Goal: Task Accomplishment & Management: Use online tool/utility

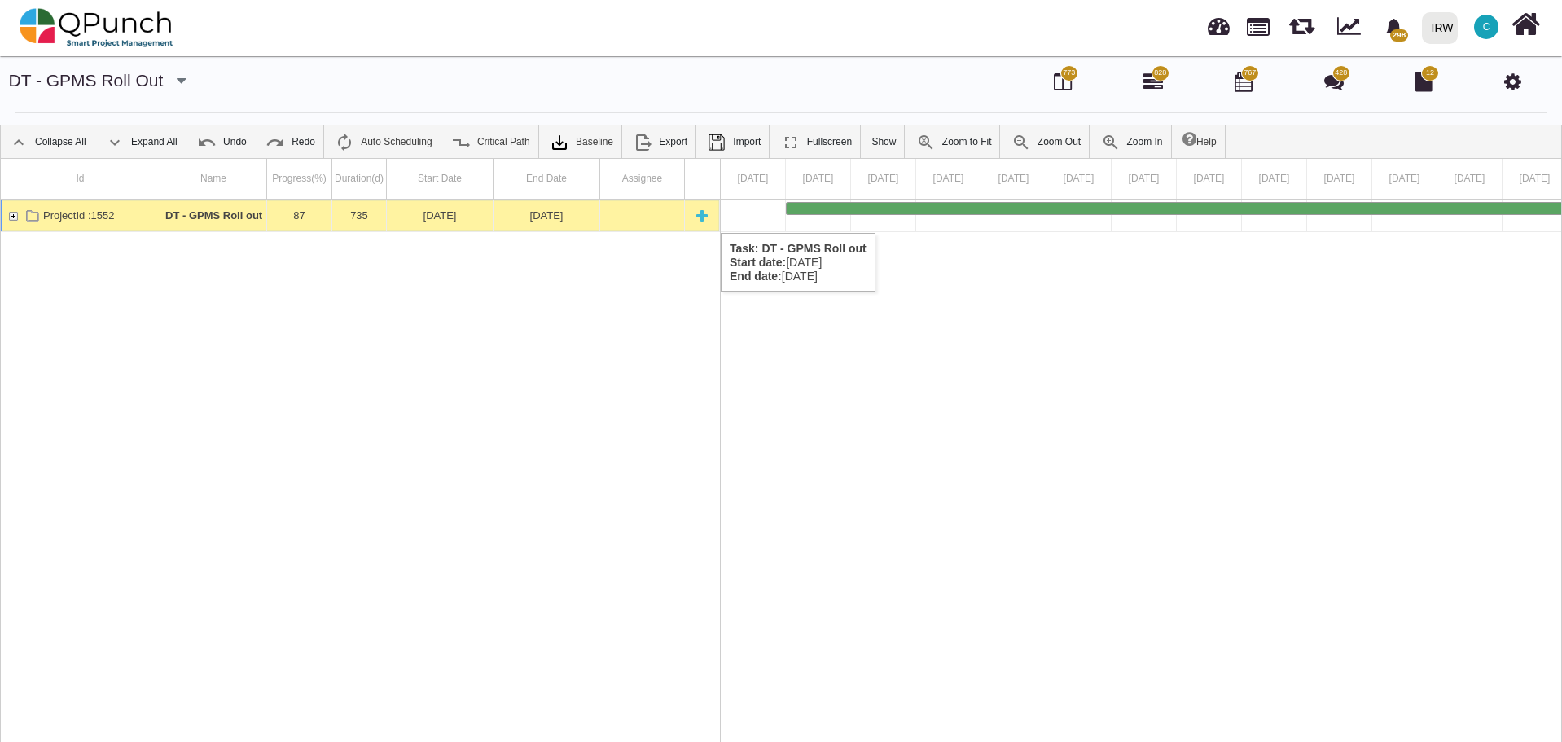
click at [11, 217] on div "ProjectId :1552" at bounding box center [13, 215] width 15 height 32
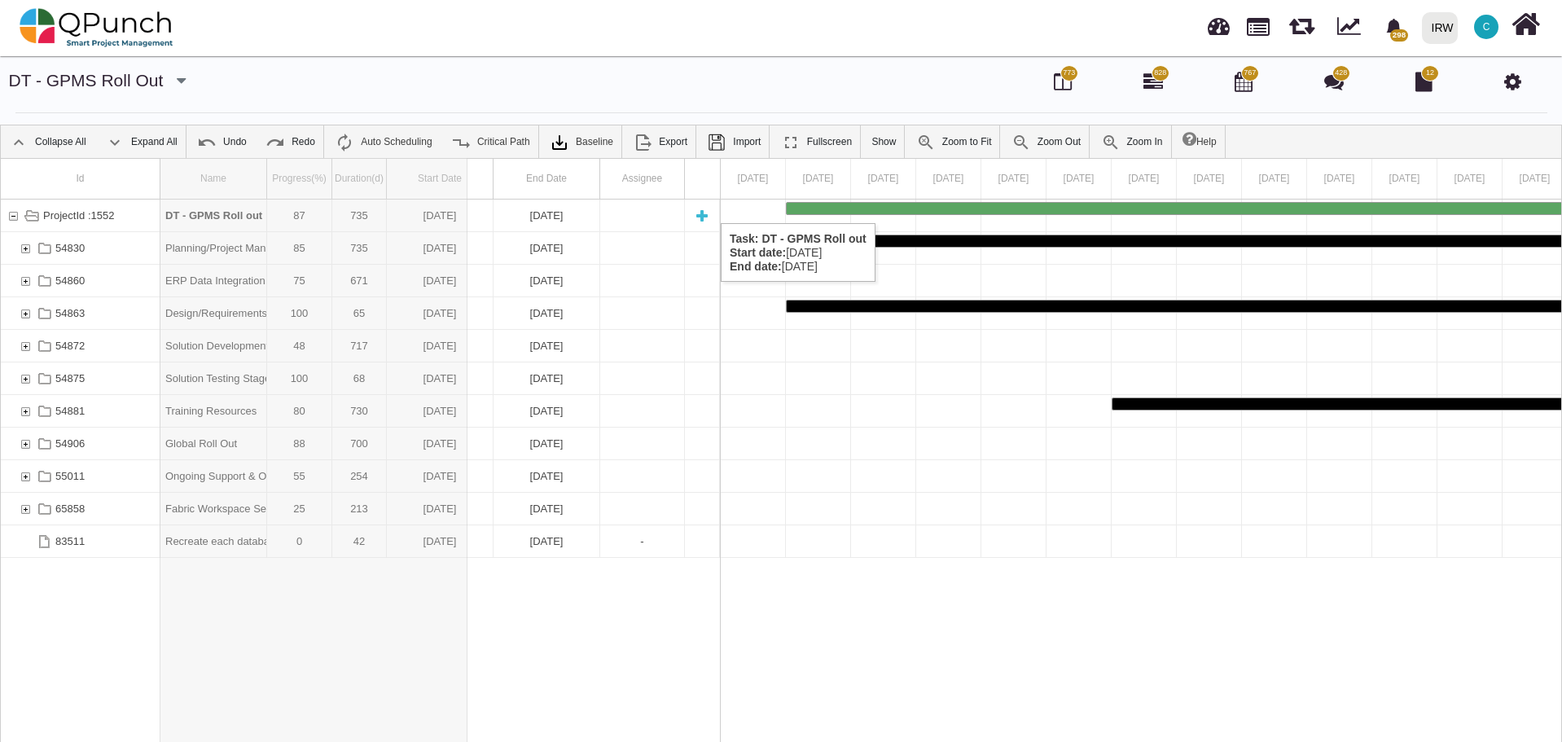
drag, startPoint x: 265, startPoint y: 184, endPoint x: 467, endPoint y: 207, distance: 204.0
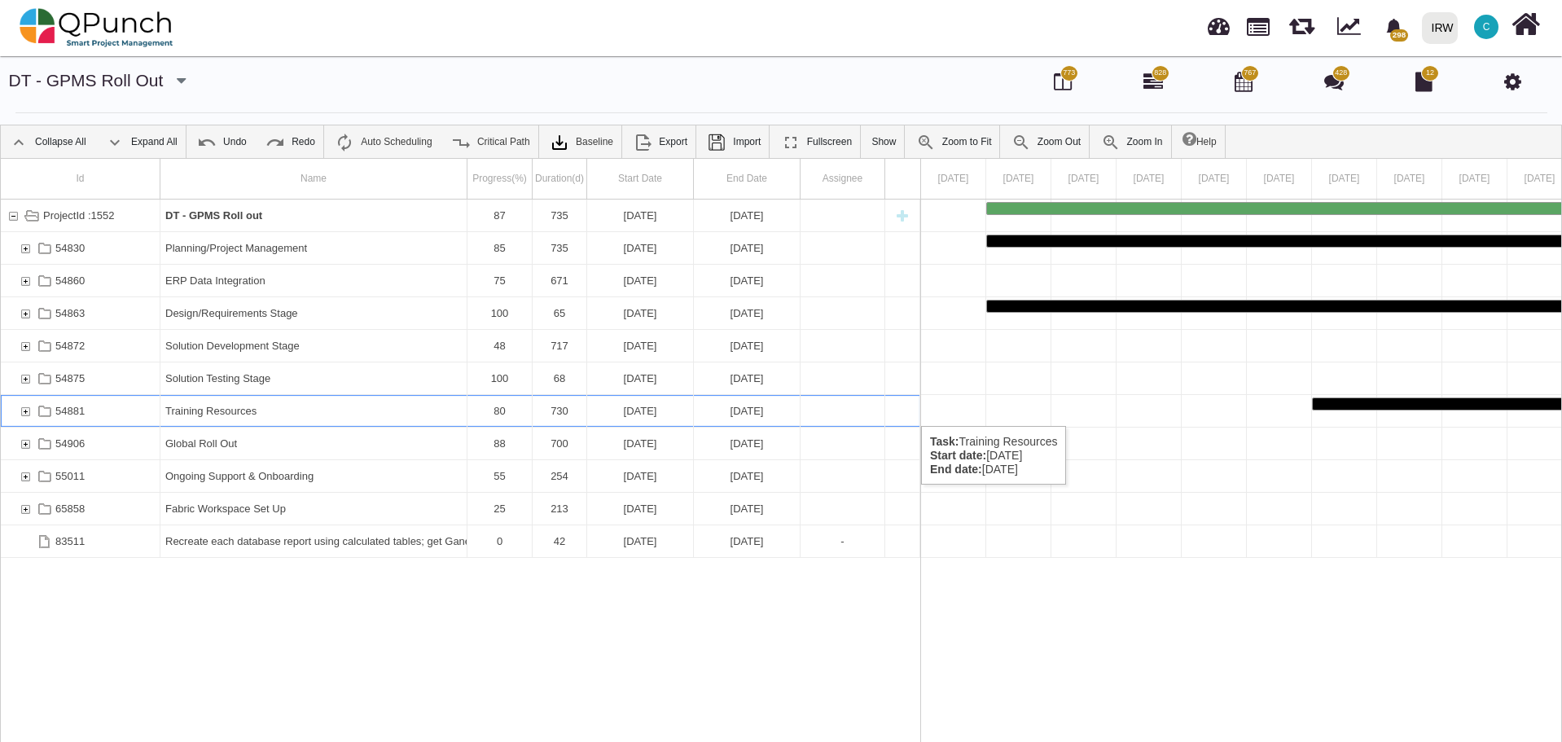
click at [24, 410] on div "54881" at bounding box center [25, 411] width 15 height 32
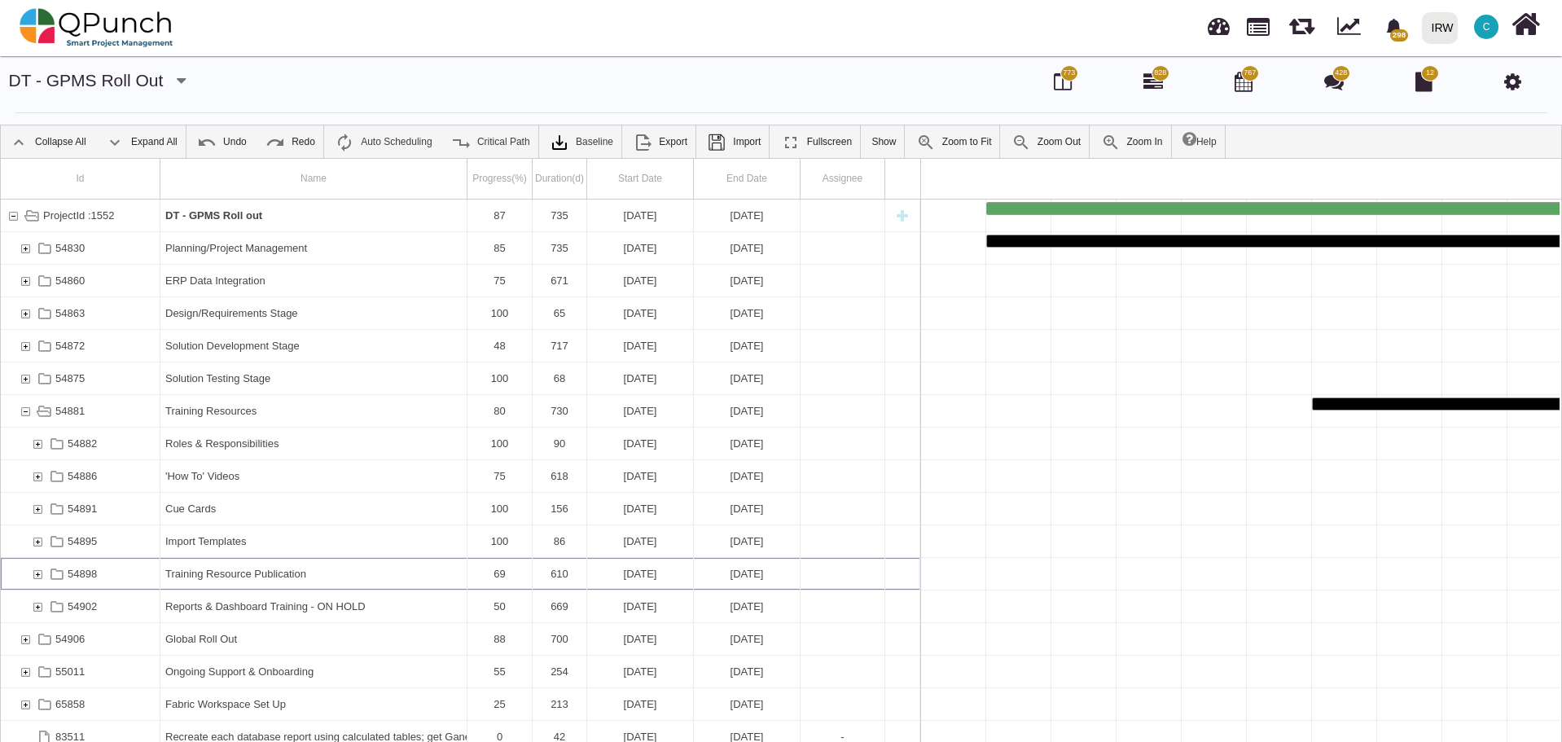
click at [40, 573] on div "54898" at bounding box center [37, 574] width 15 height 32
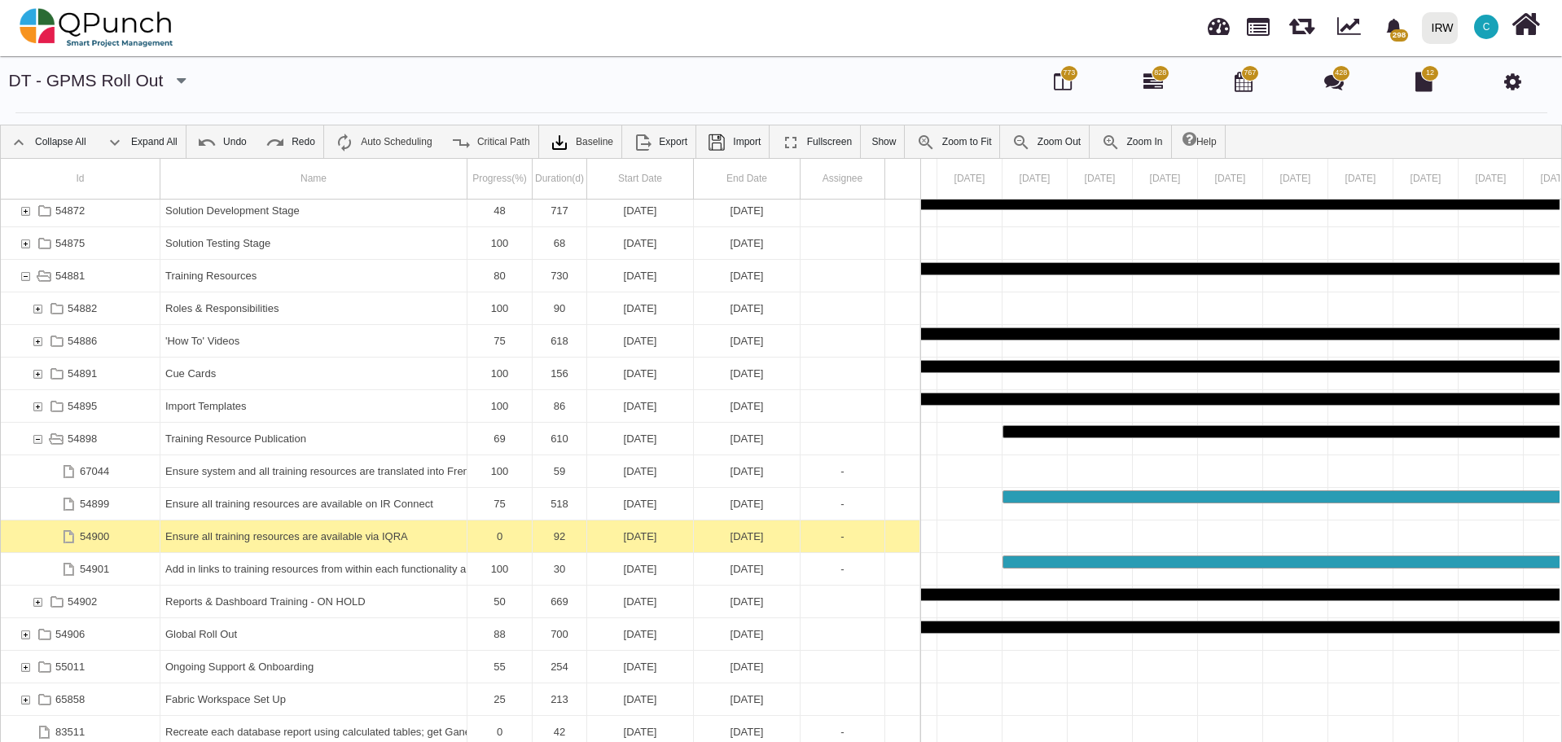
scroll to position [52, 0]
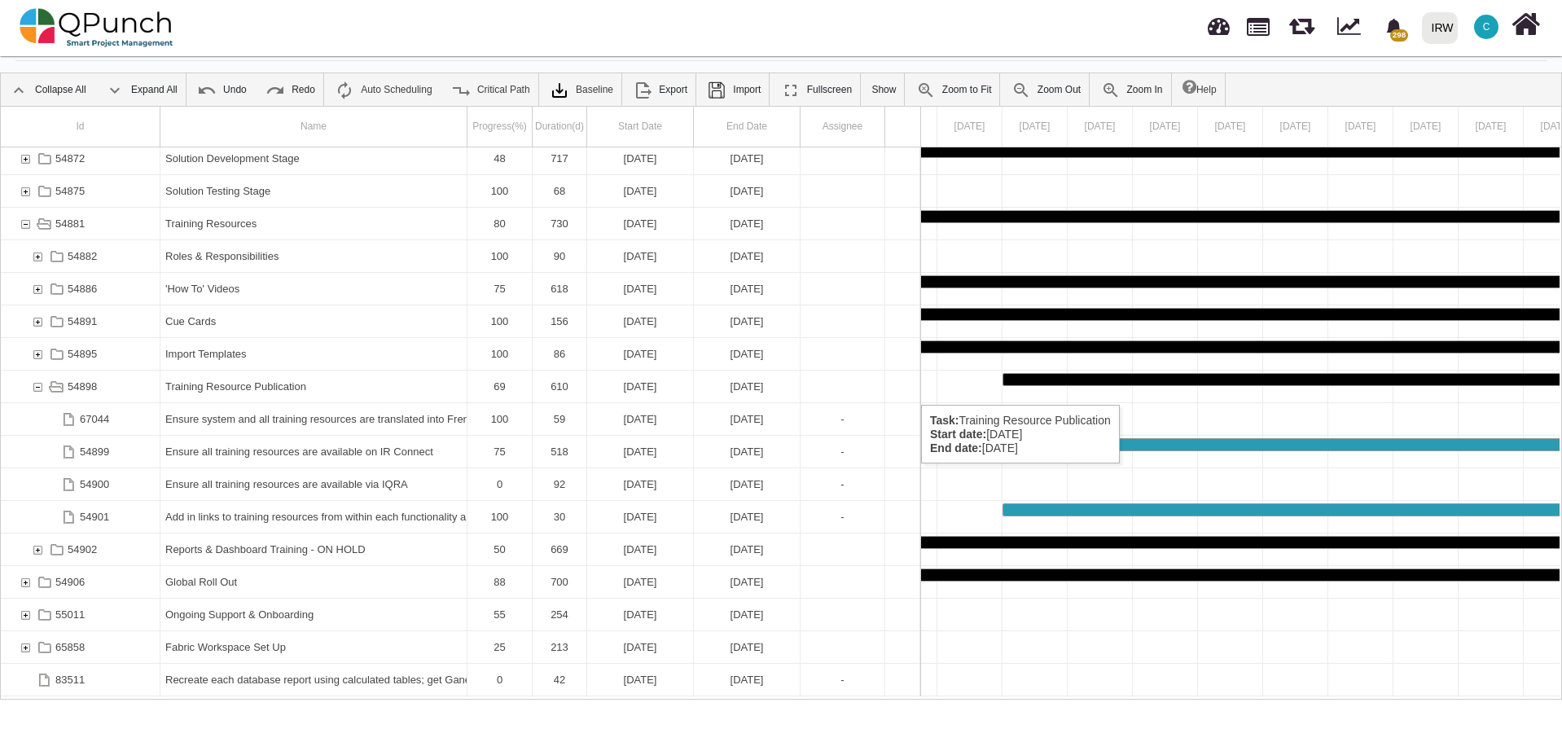
click at [37, 388] on div "54898" at bounding box center [37, 386] width 15 height 32
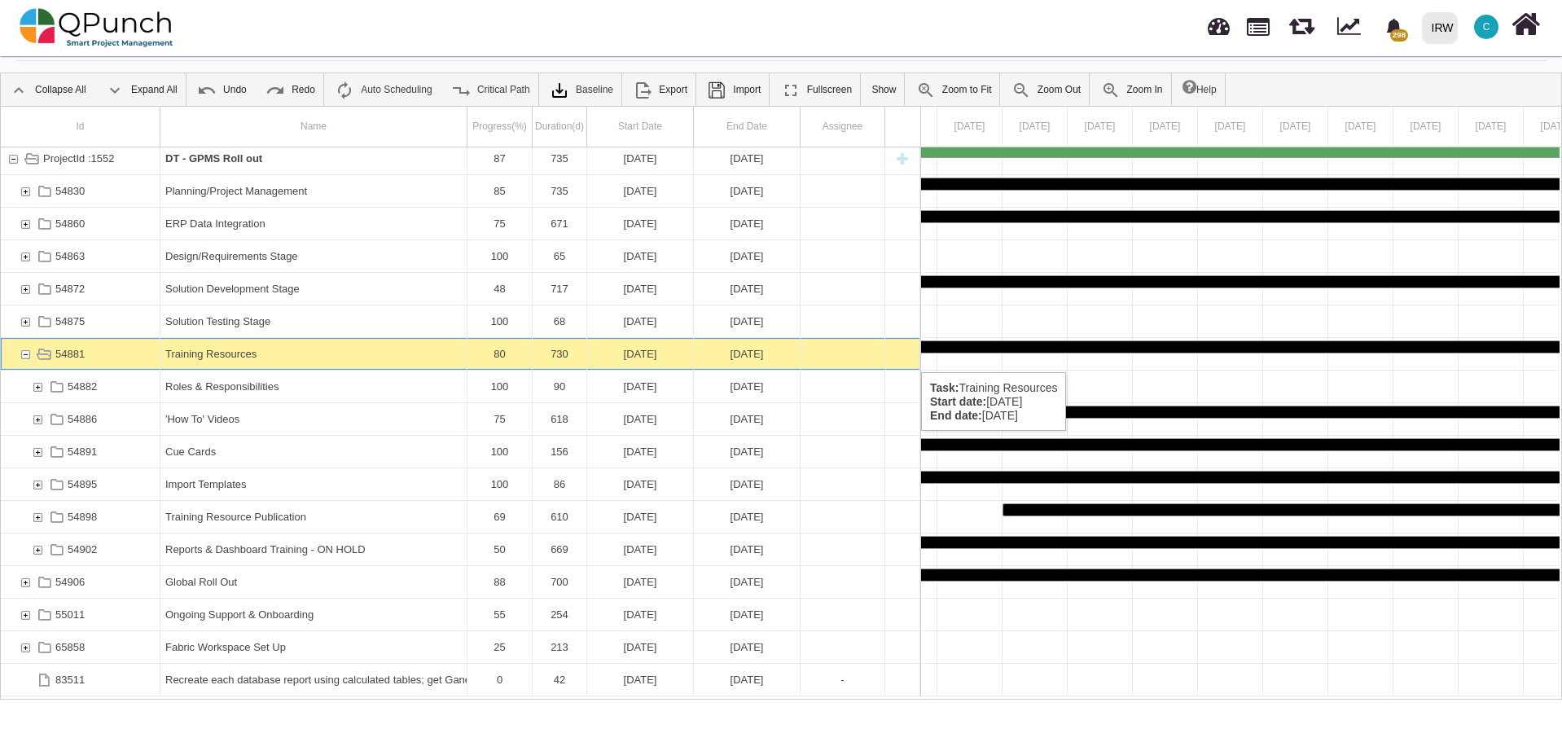
click at [23, 356] on div "54881" at bounding box center [25, 354] width 15 height 32
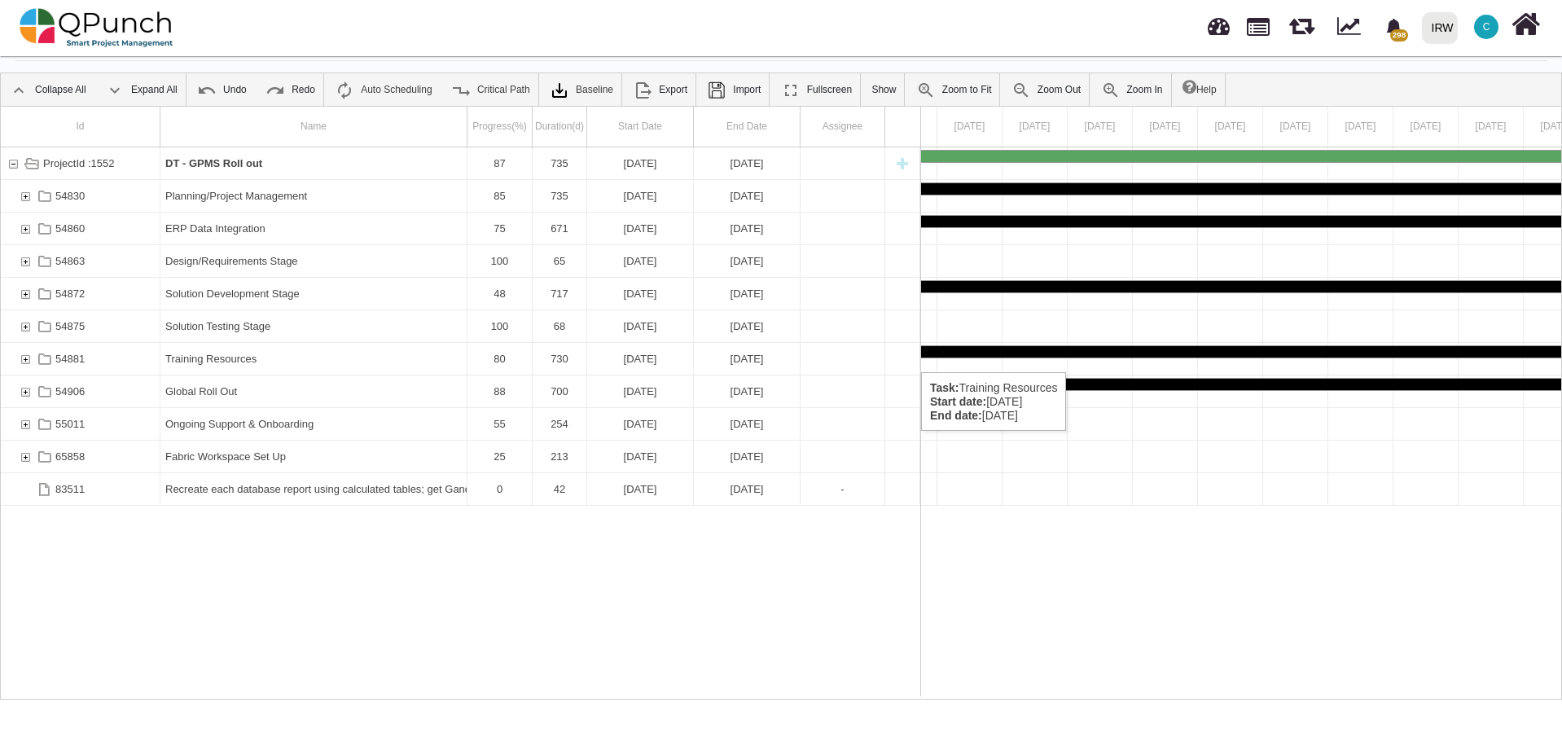
scroll to position [0, 0]
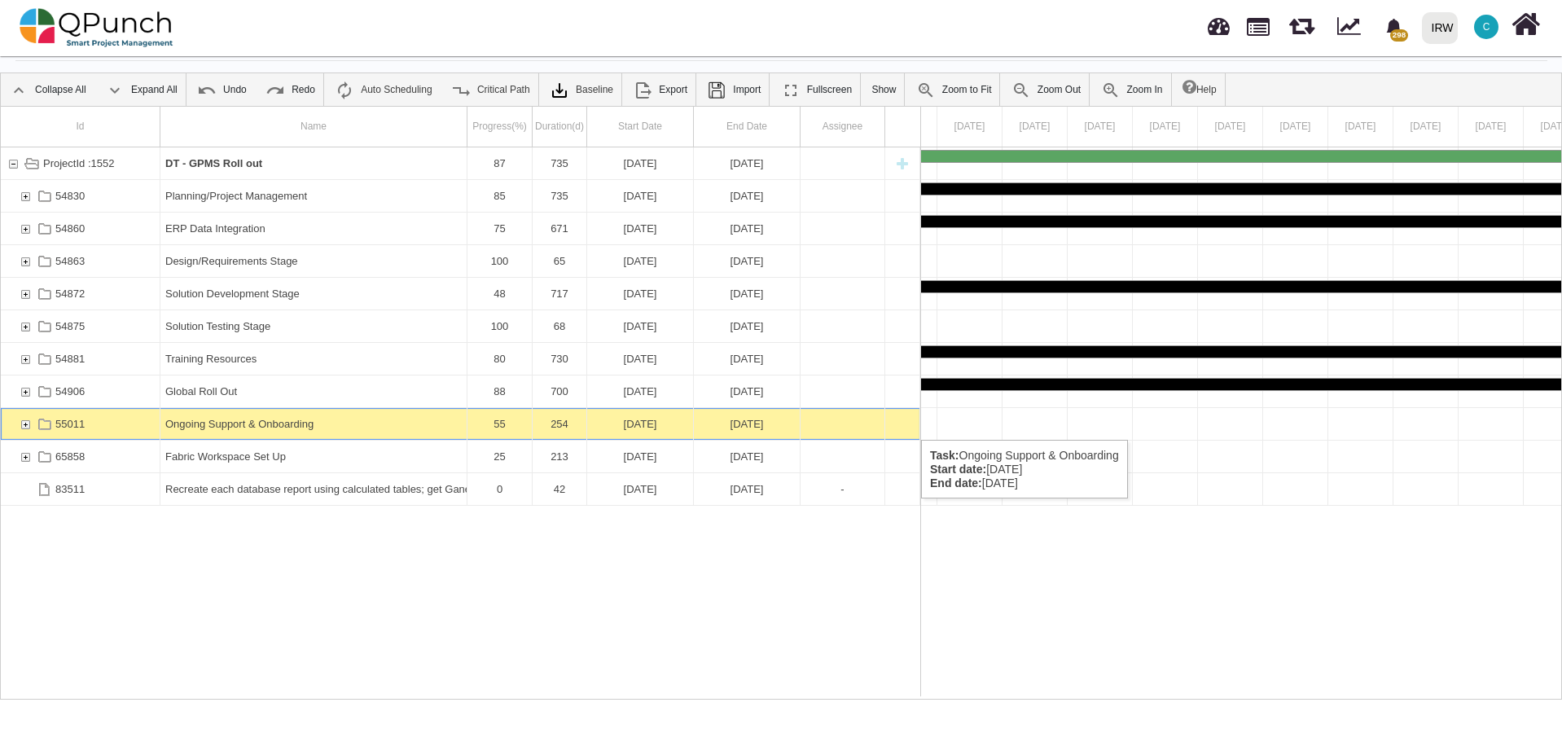
click at [28, 423] on div "55011" at bounding box center [25, 424] width 15 height 32
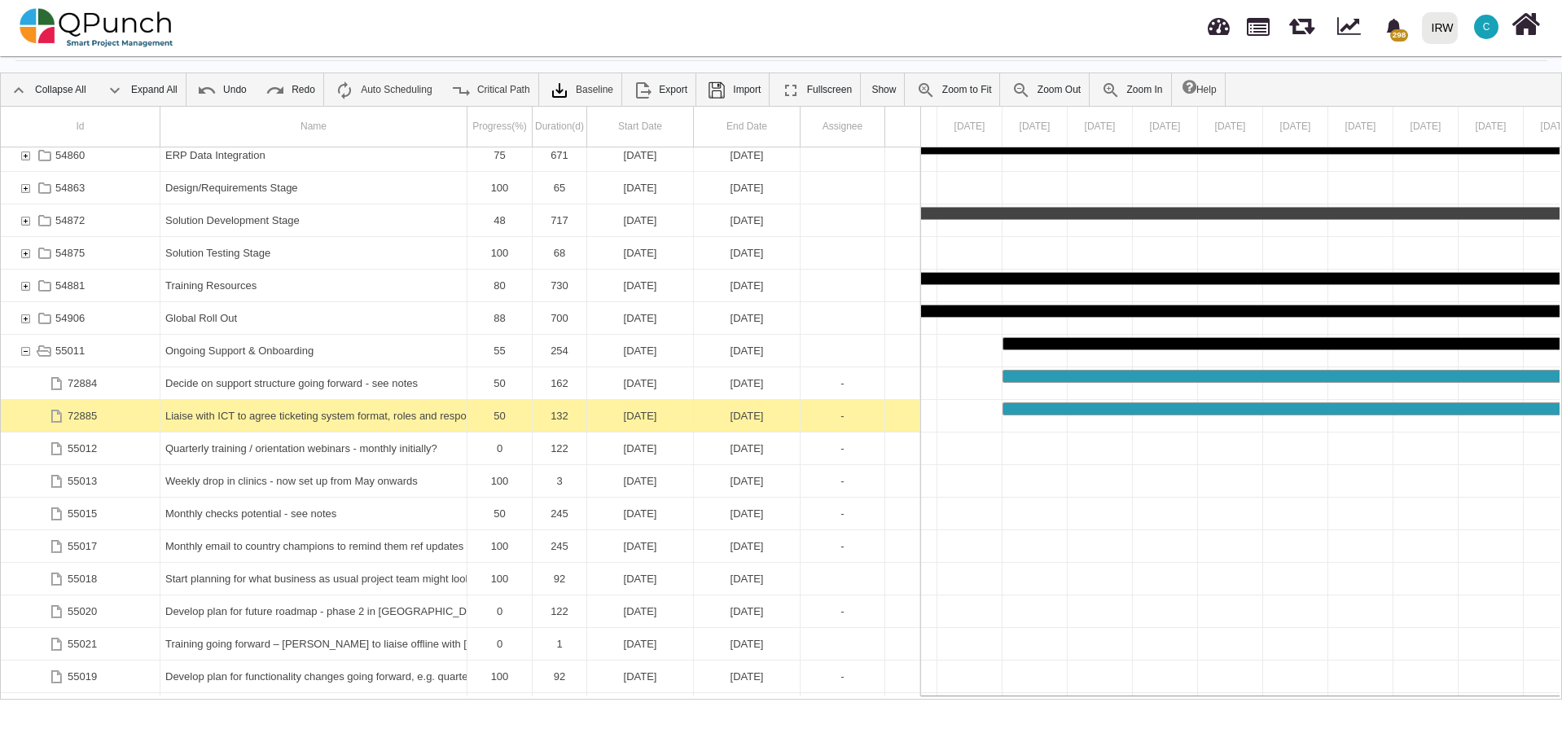
scroll to position [135, 0]
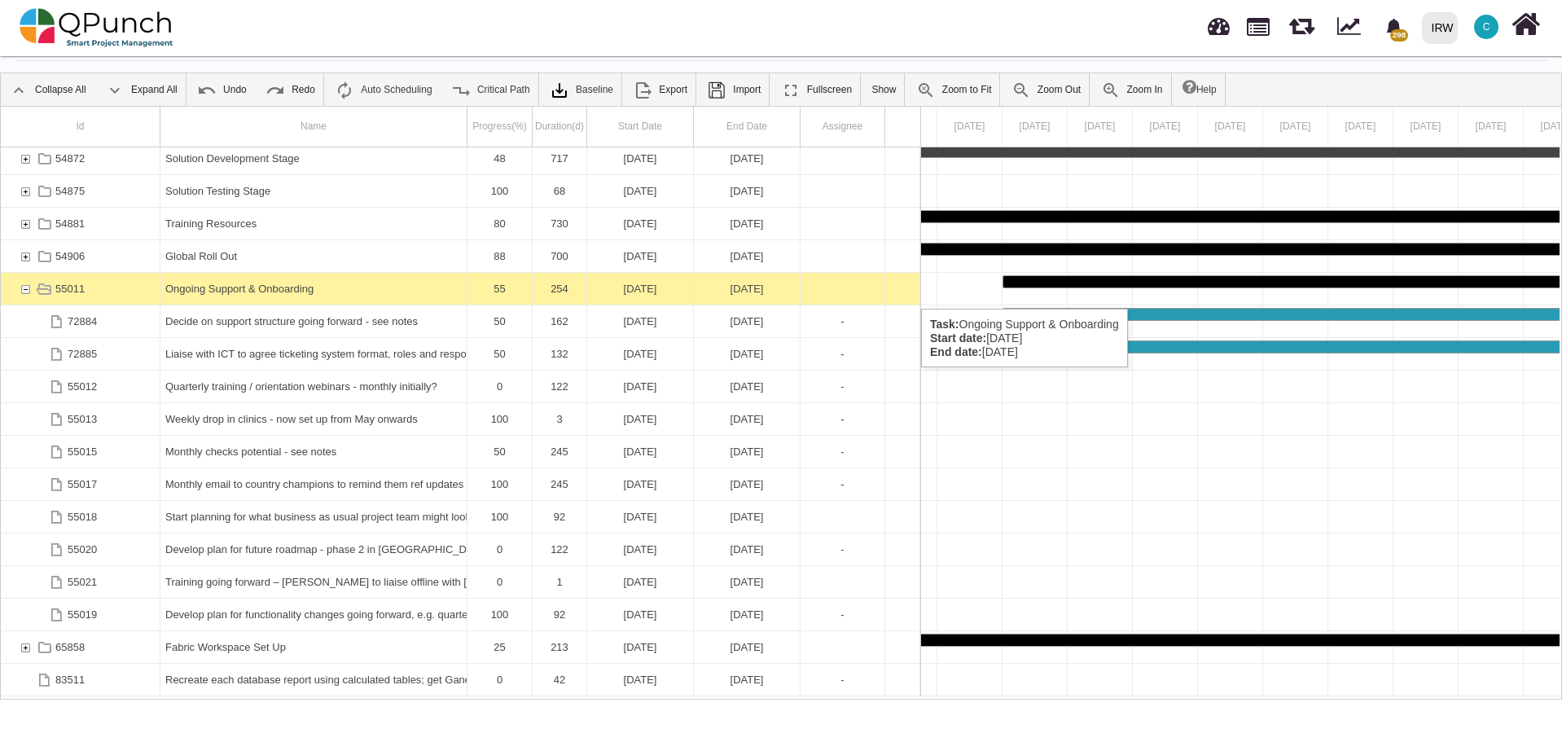
click at [23, 291] on div "55011" at bounding box center [25, 289] width 15 height 32
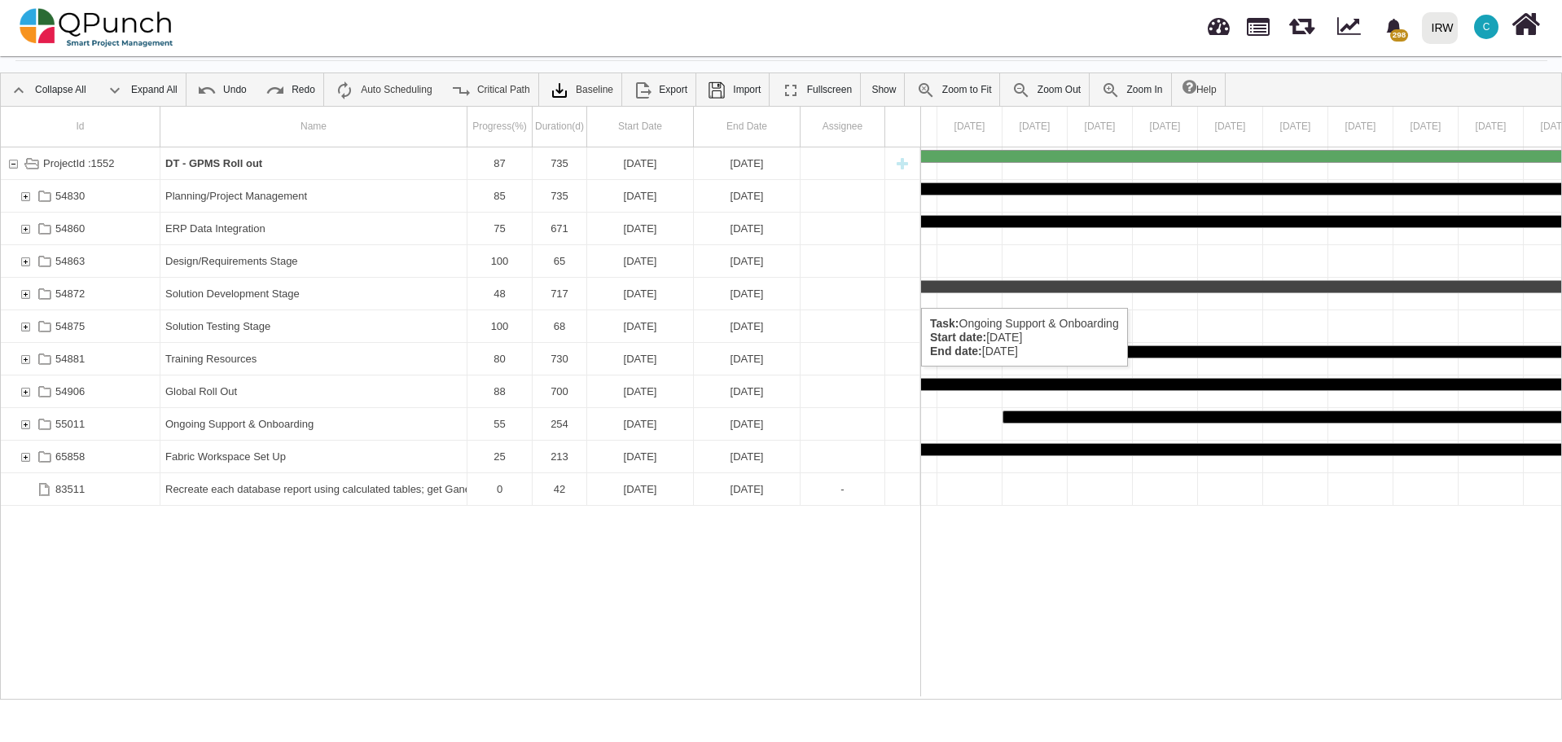
scroll to position [0, 0]
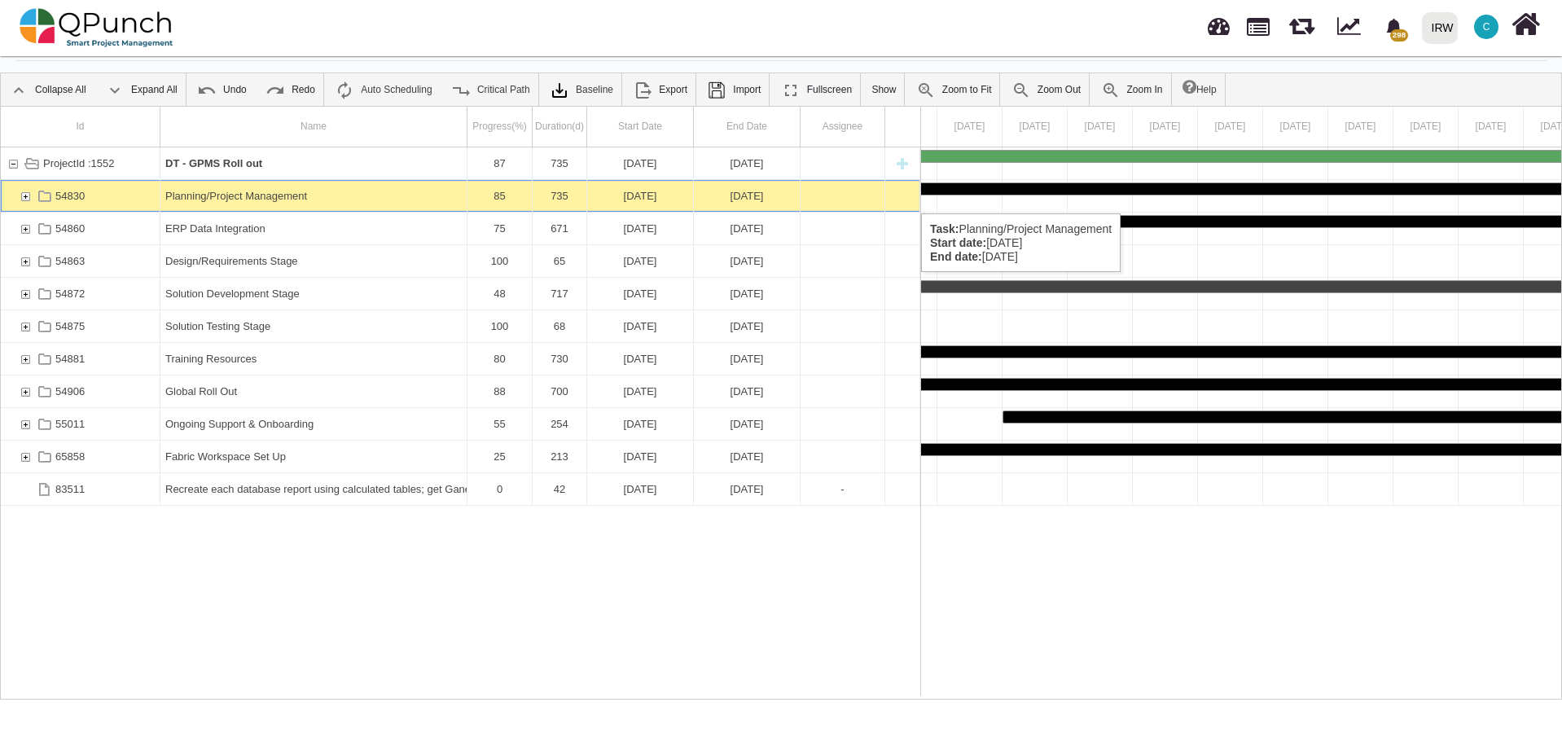
click at [24, 195] on div "54830" at bounding box center [25, 196] width 15 height 32
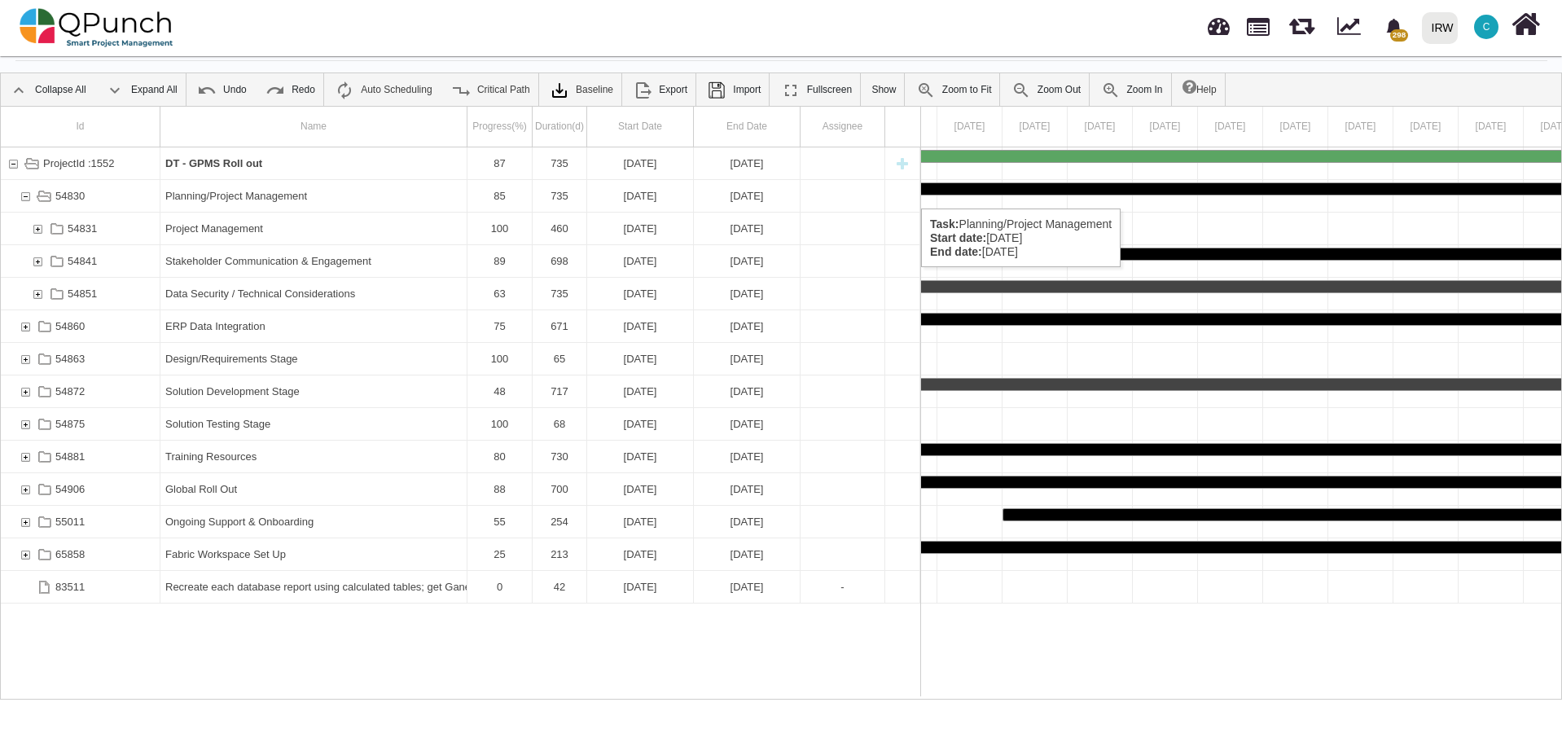
click at [26, 192] on div "54830" at bounding box center [25, 196] width 15 height 32
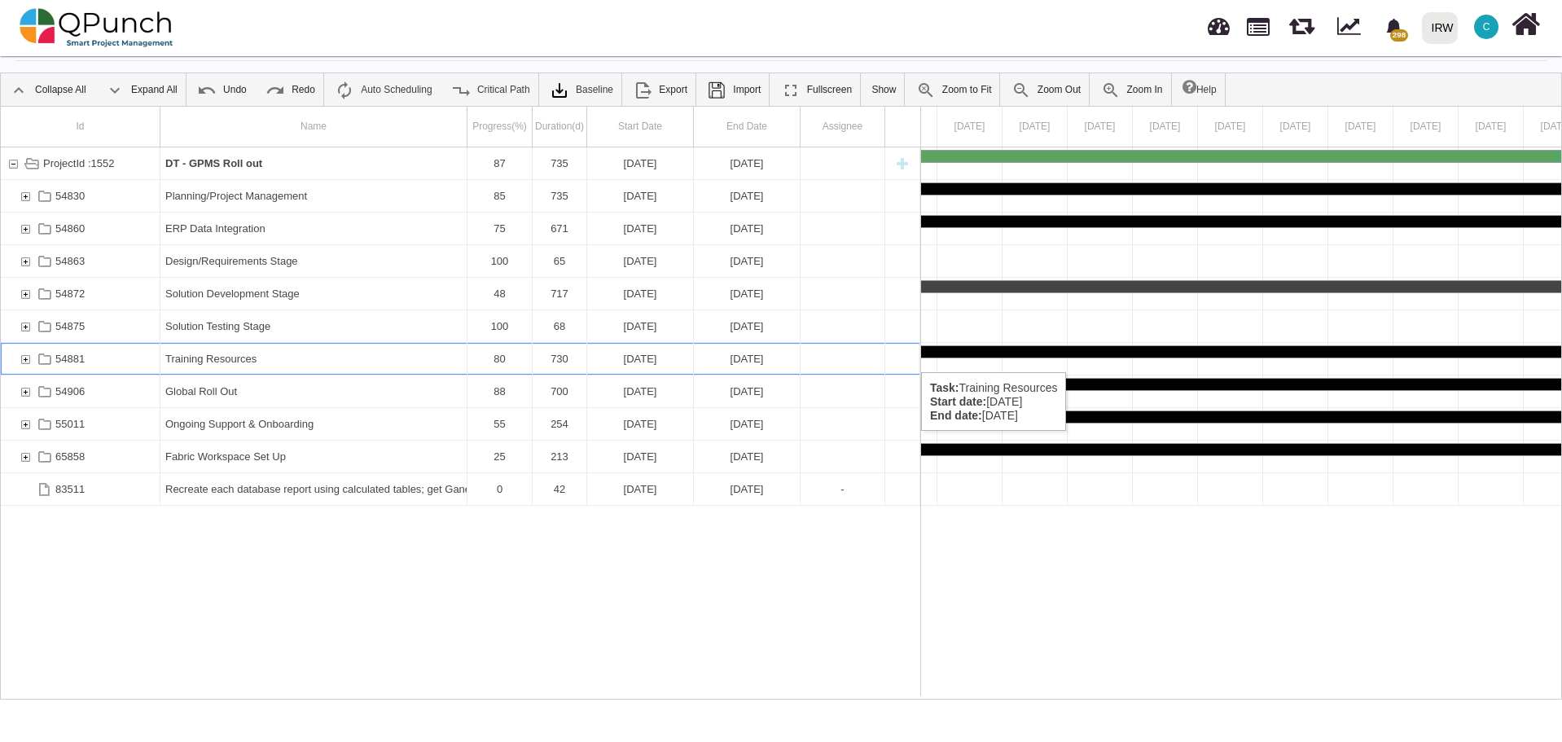
click at [25, 356] on div "54881" at bounding box center [25, 359] width 15 height 32
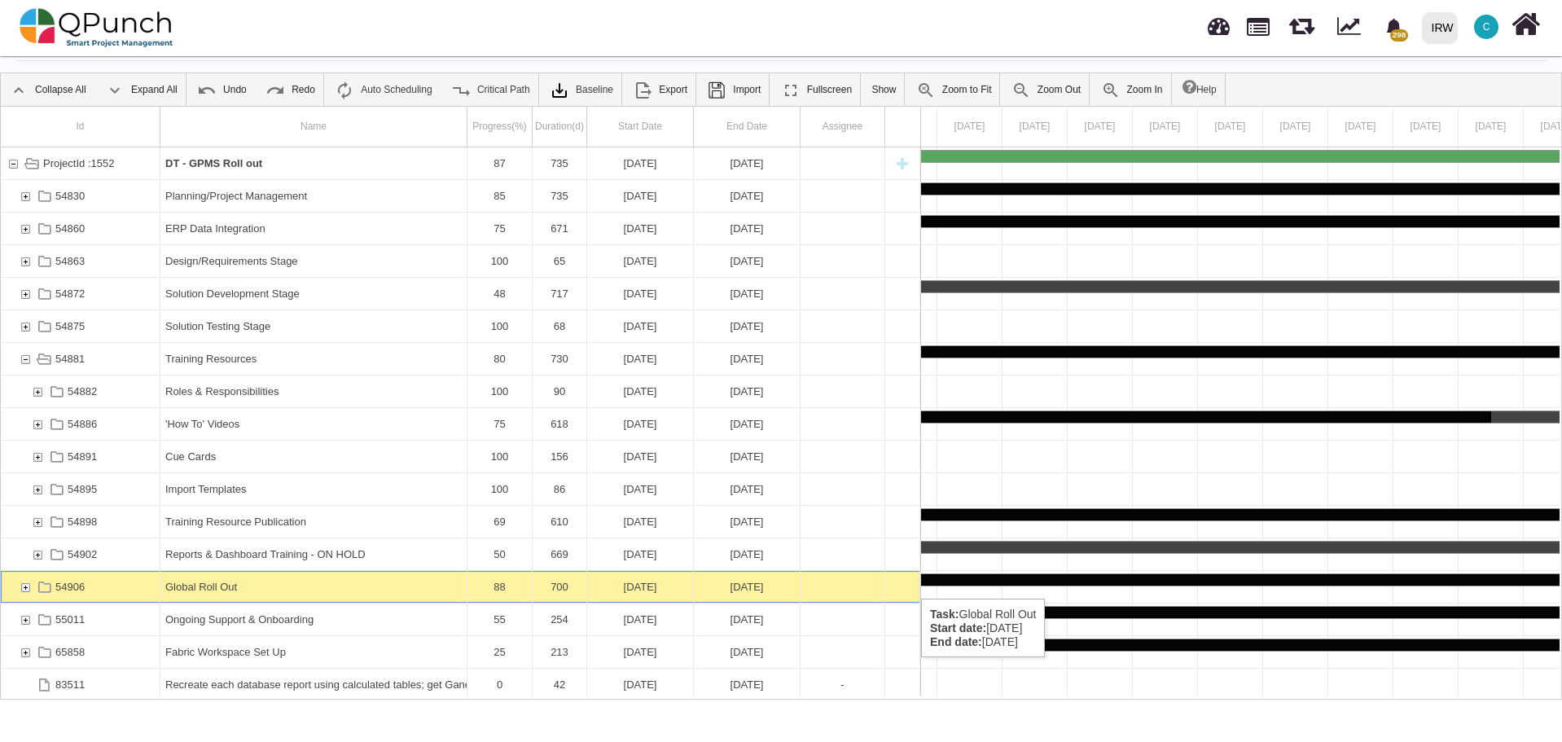
click at [26, 582] on div "54906" at bounding box center [25, 587] width 15 height 32
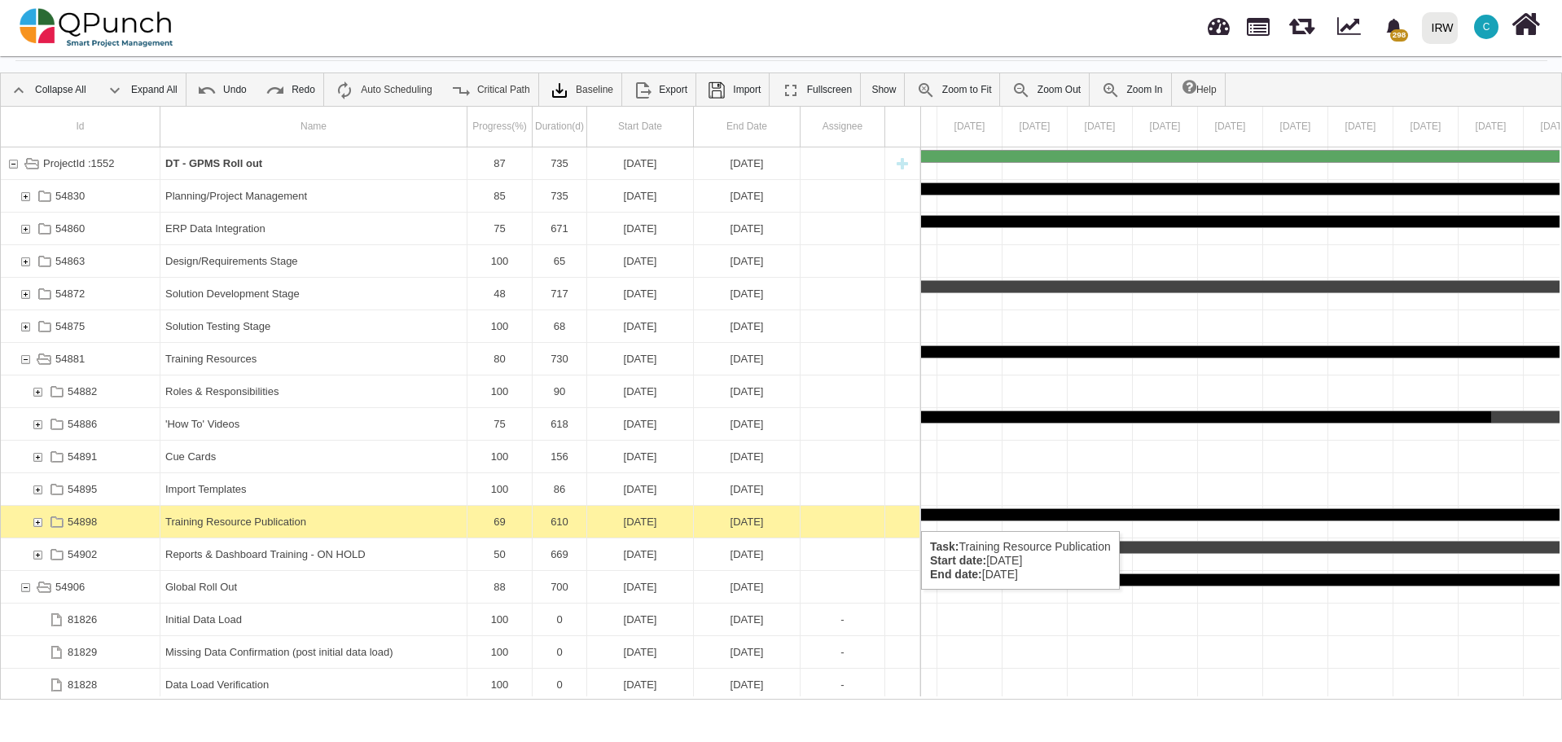
scroll to position [147, 0]
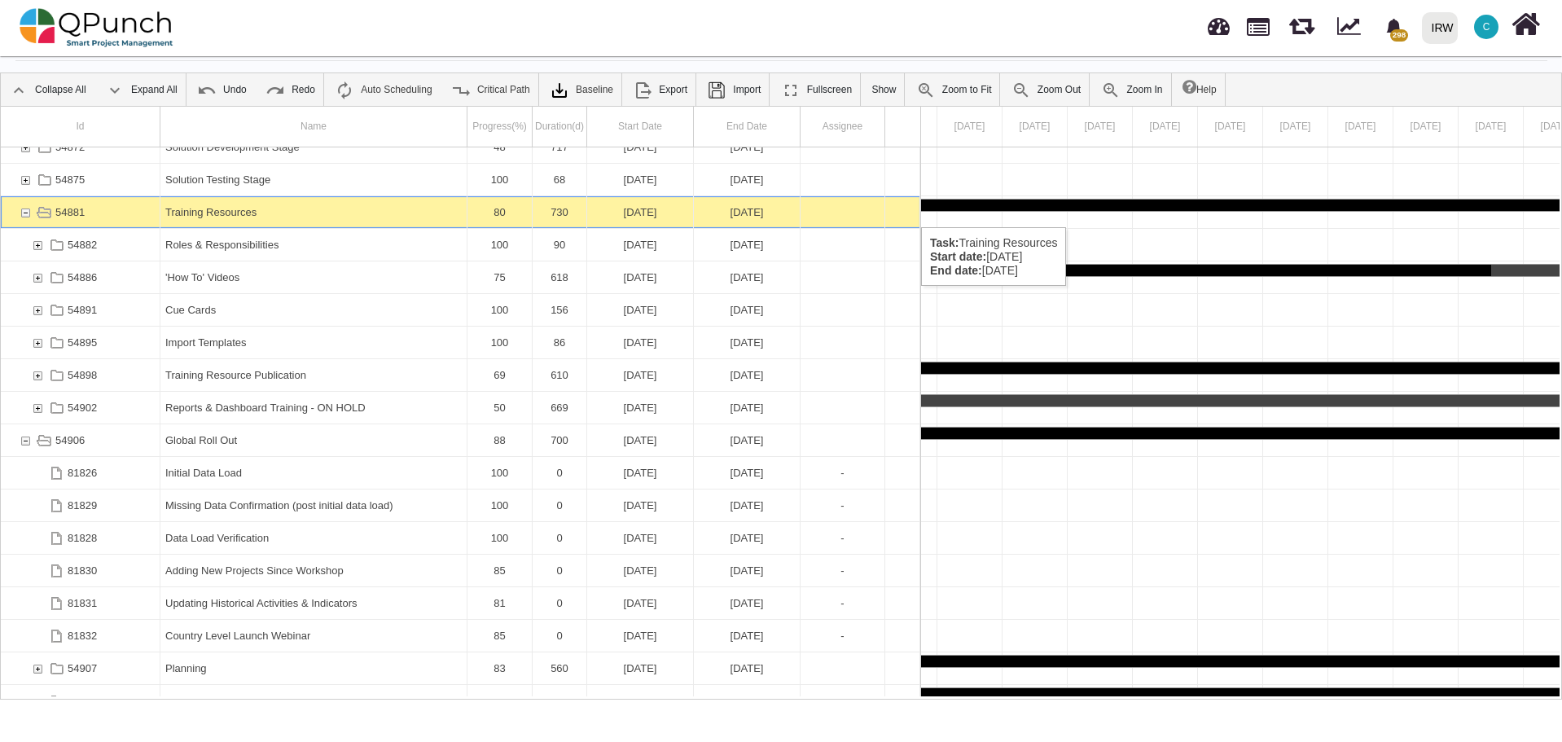
click at [26, 211] on div "54881" at bounding box center [25, 212] width 15 height 32
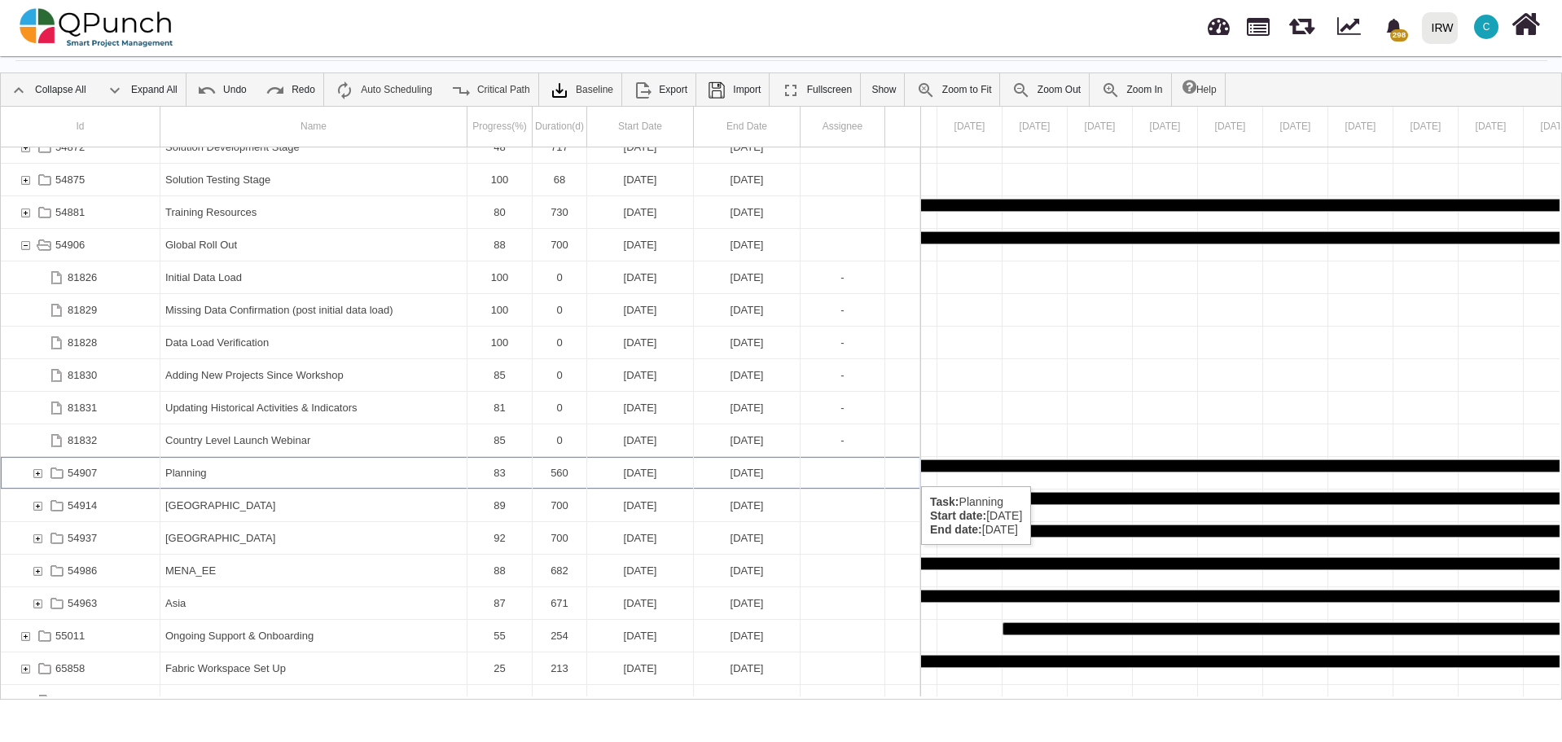
click at [37, 470] on div "54907" at bounding box center [37, 473] width 15 height 32
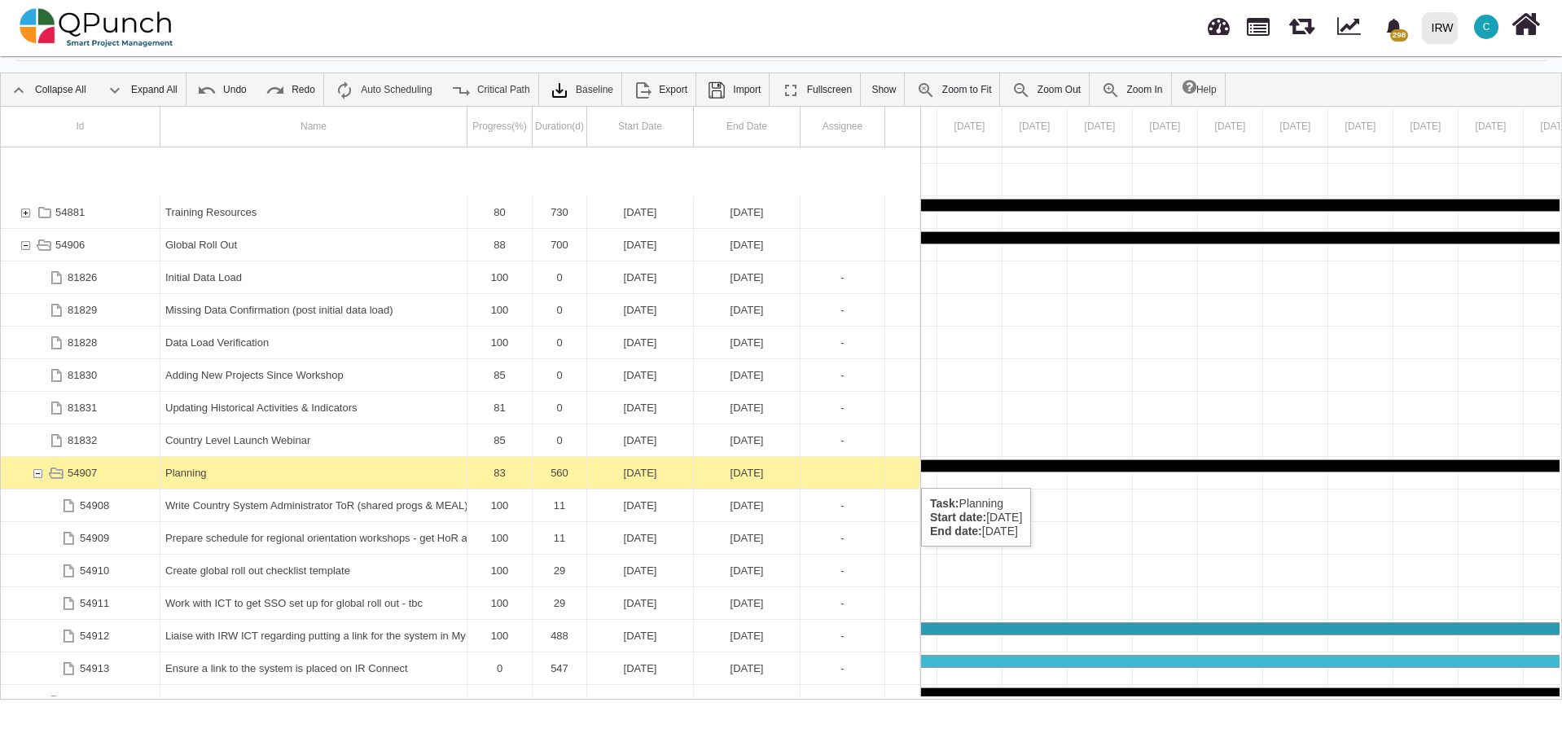
scroll to position [293, 0]
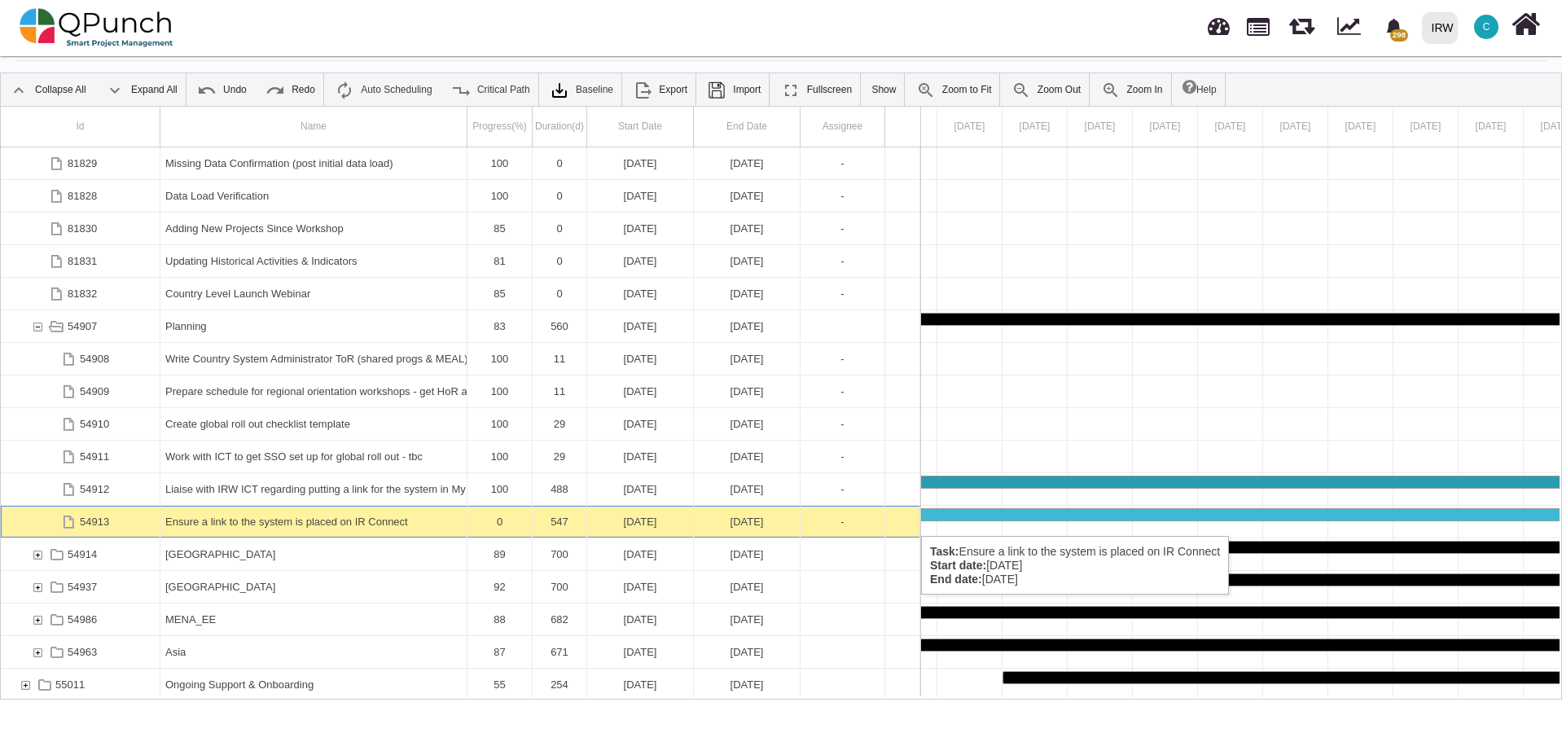
click at [205, 519] on div "Ensure a link to the system is placed on IR Connect" at bounding box center [313, 522] width 296 height 32
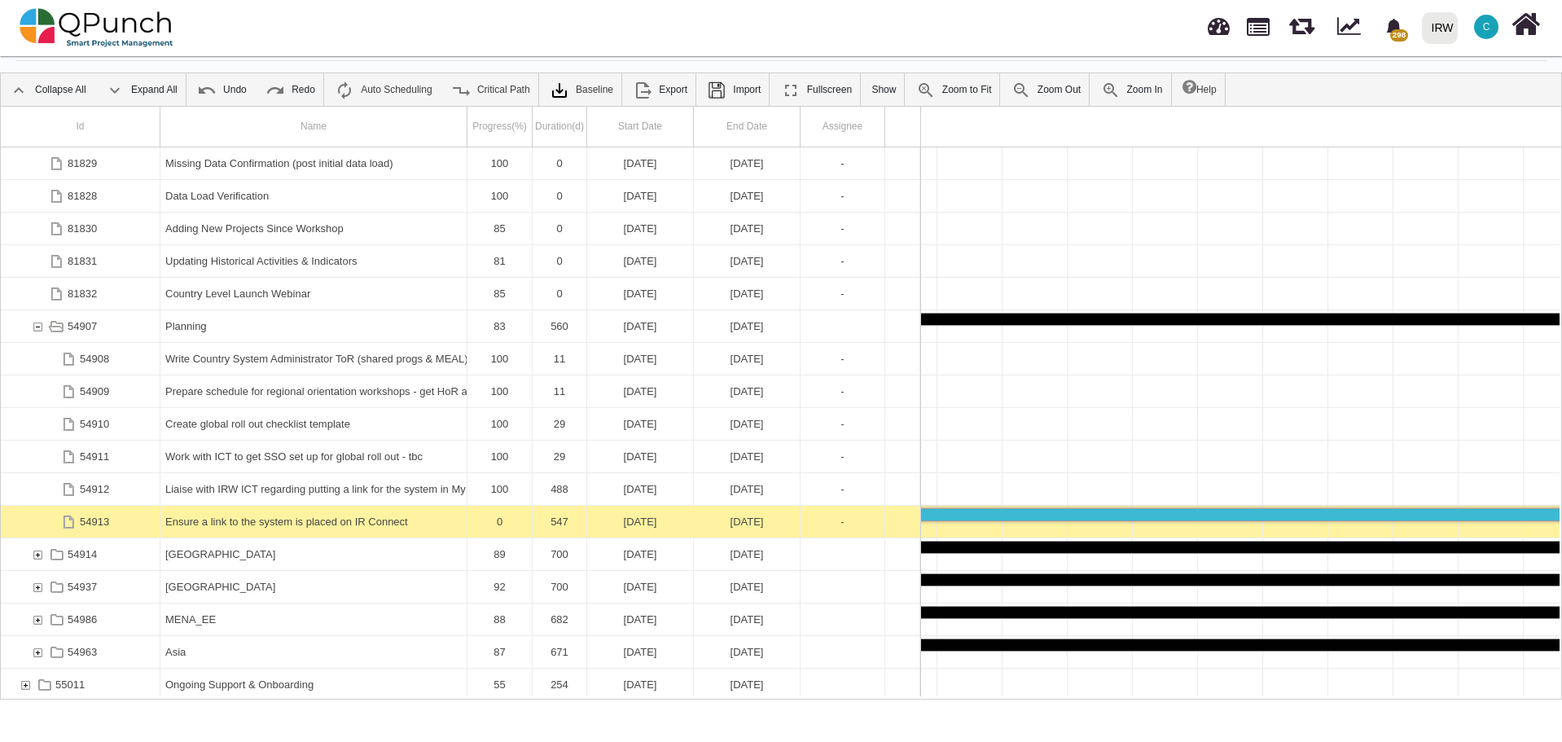
scroll to position [0, 4282]
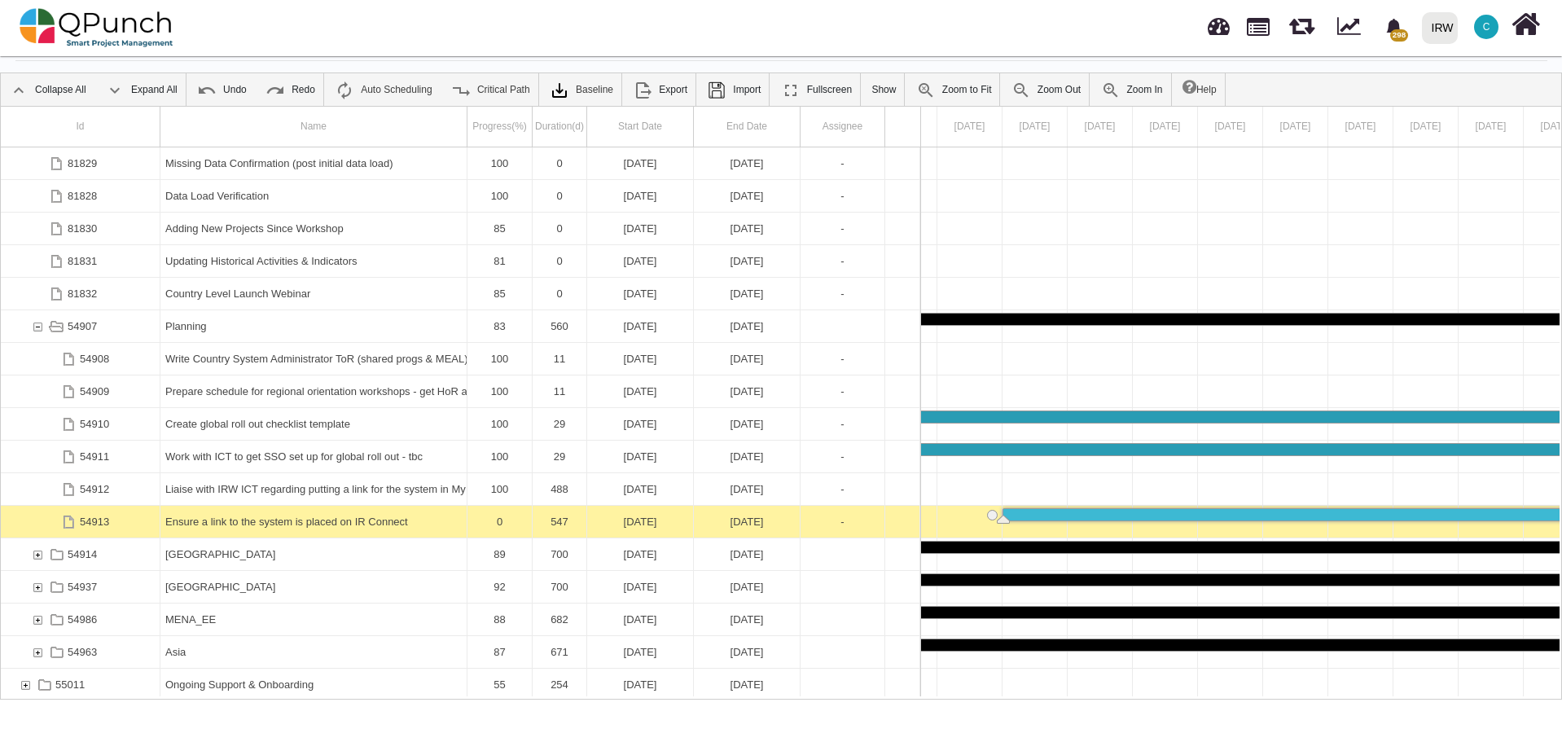
click at [205, 519] on div "Ensure a link to the system is placed on IR Connect" at bounding box center [313, 522] width 296 height 32
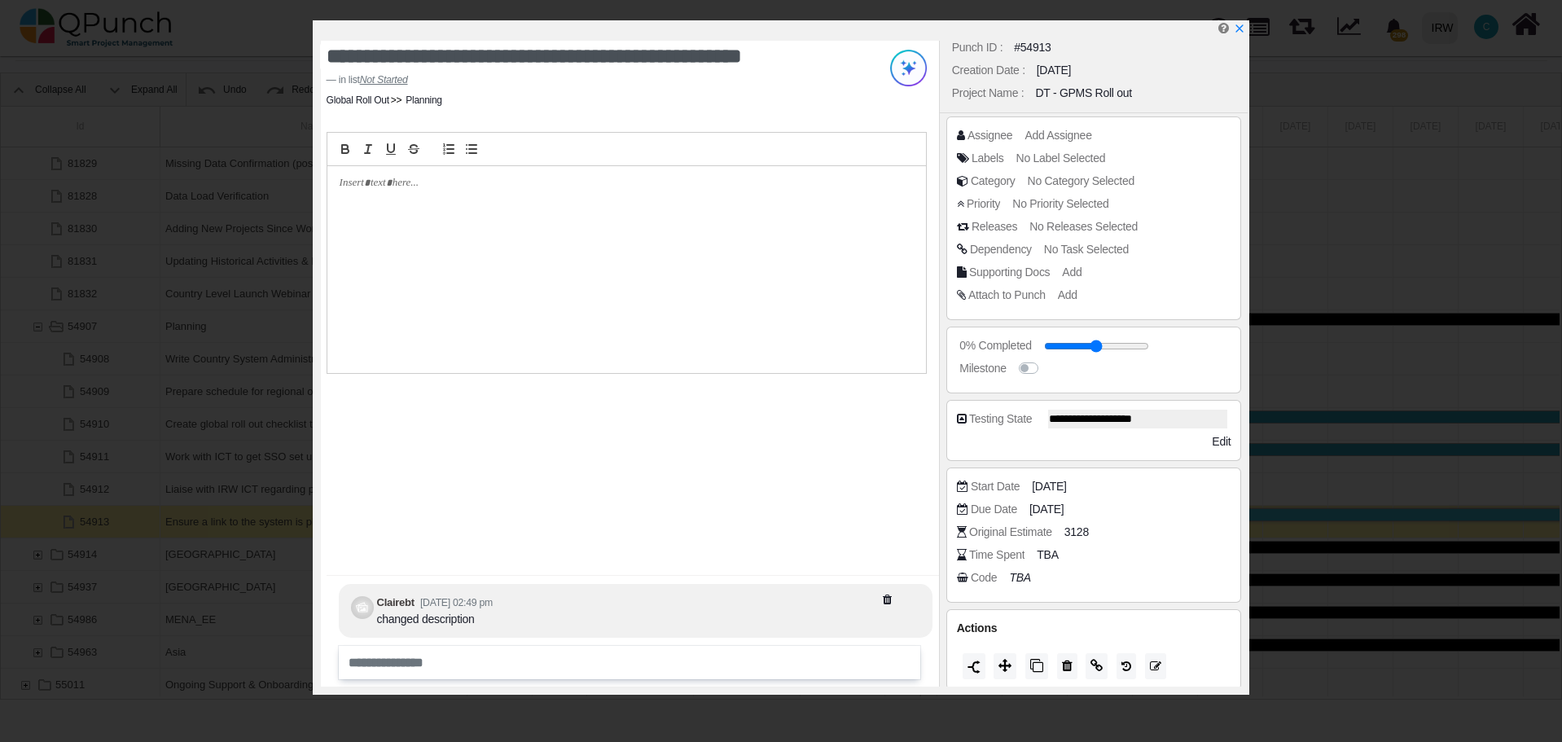
scroll to position [20, 0]
click at [1001, 656] on icon at bounding box center [1004, 658] width 13 height 13
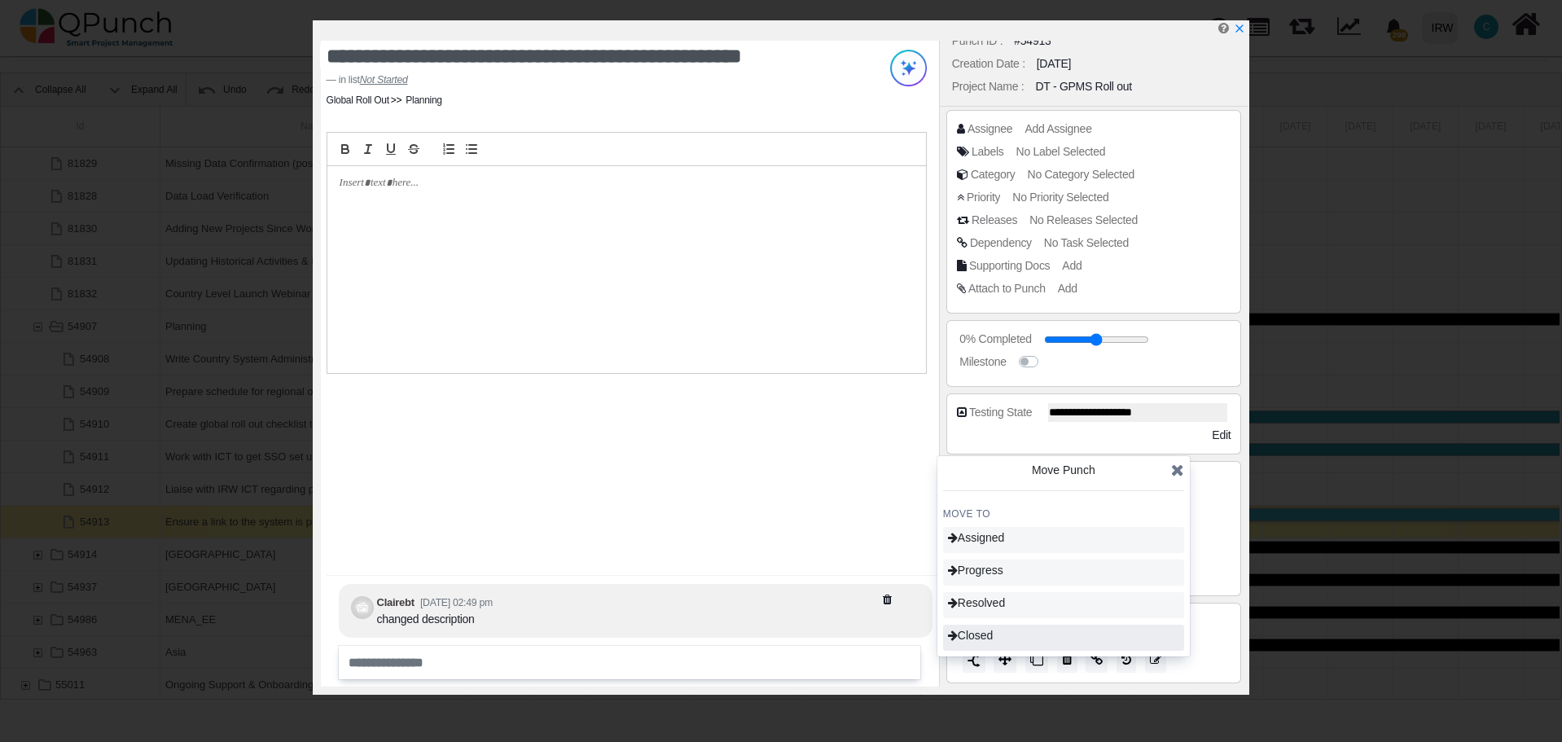
click at [993, 636] on span "Closed" at bounding box center [971, 635] width 46 height 13
type input "***"
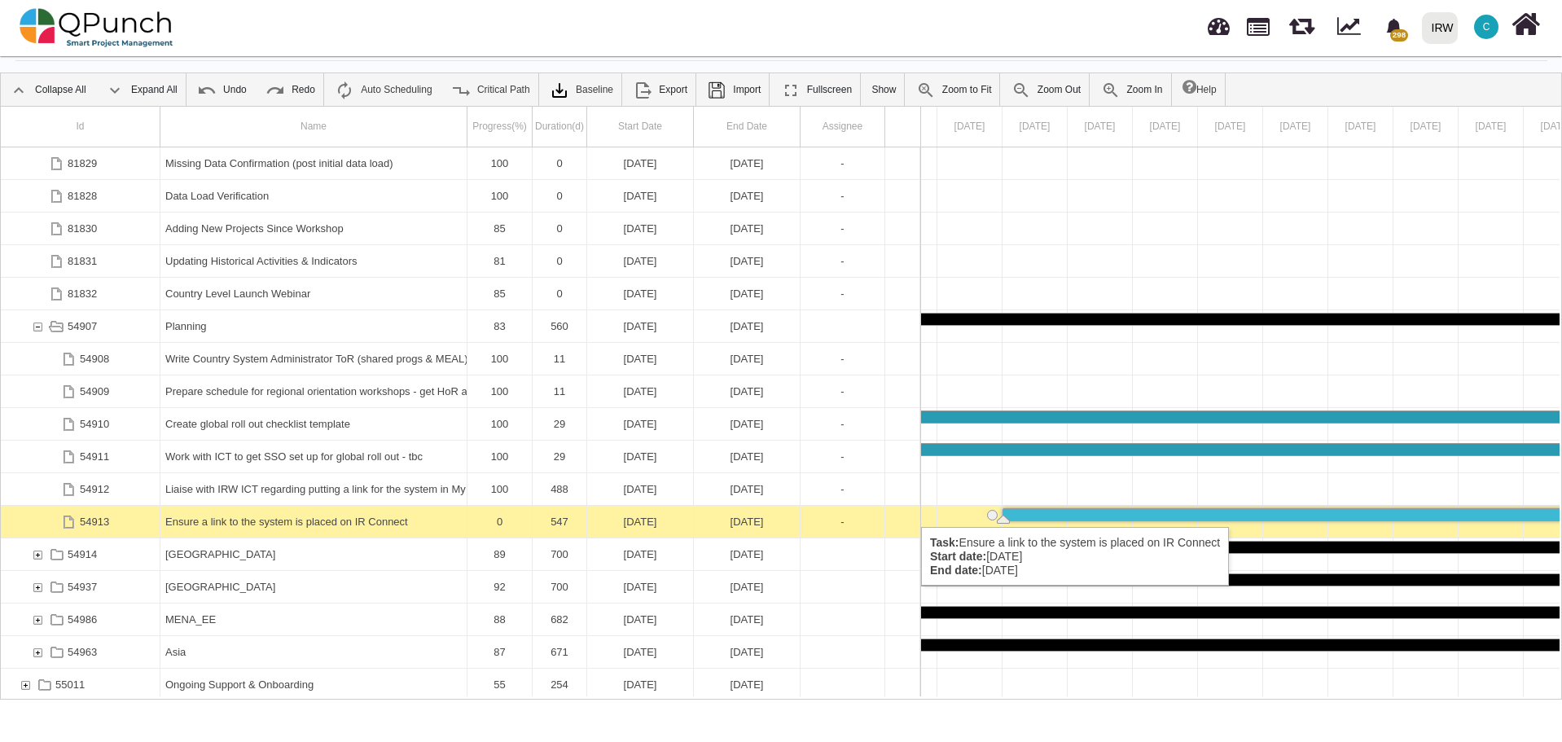
click at [261, 520] on div "Ensure a link to the system is placed on IR Connect" at bounding box center [313, 522] width 296 height 32
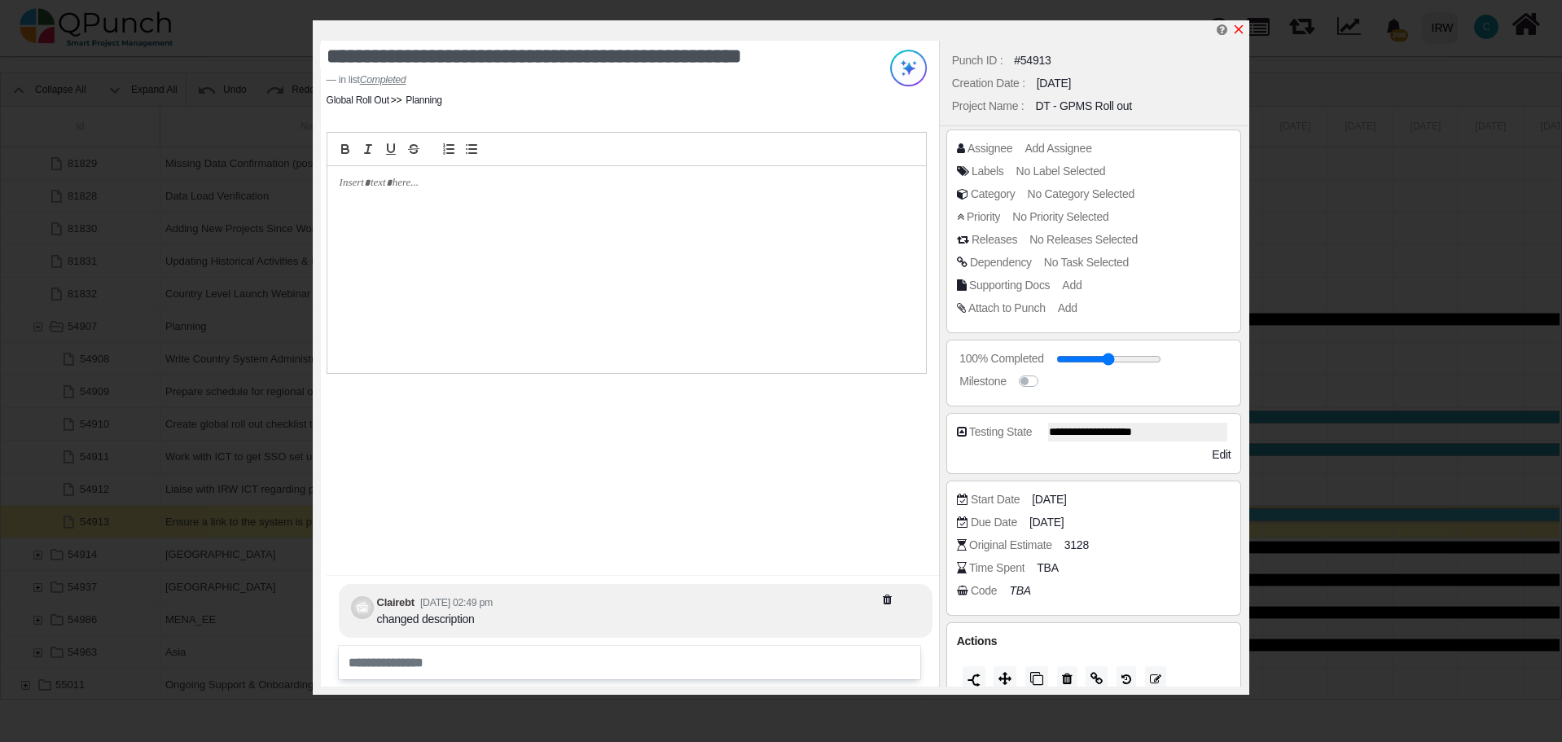
click at [1242, 28] on icon "x" at bounding box center [1238, 29] width 9 height 9
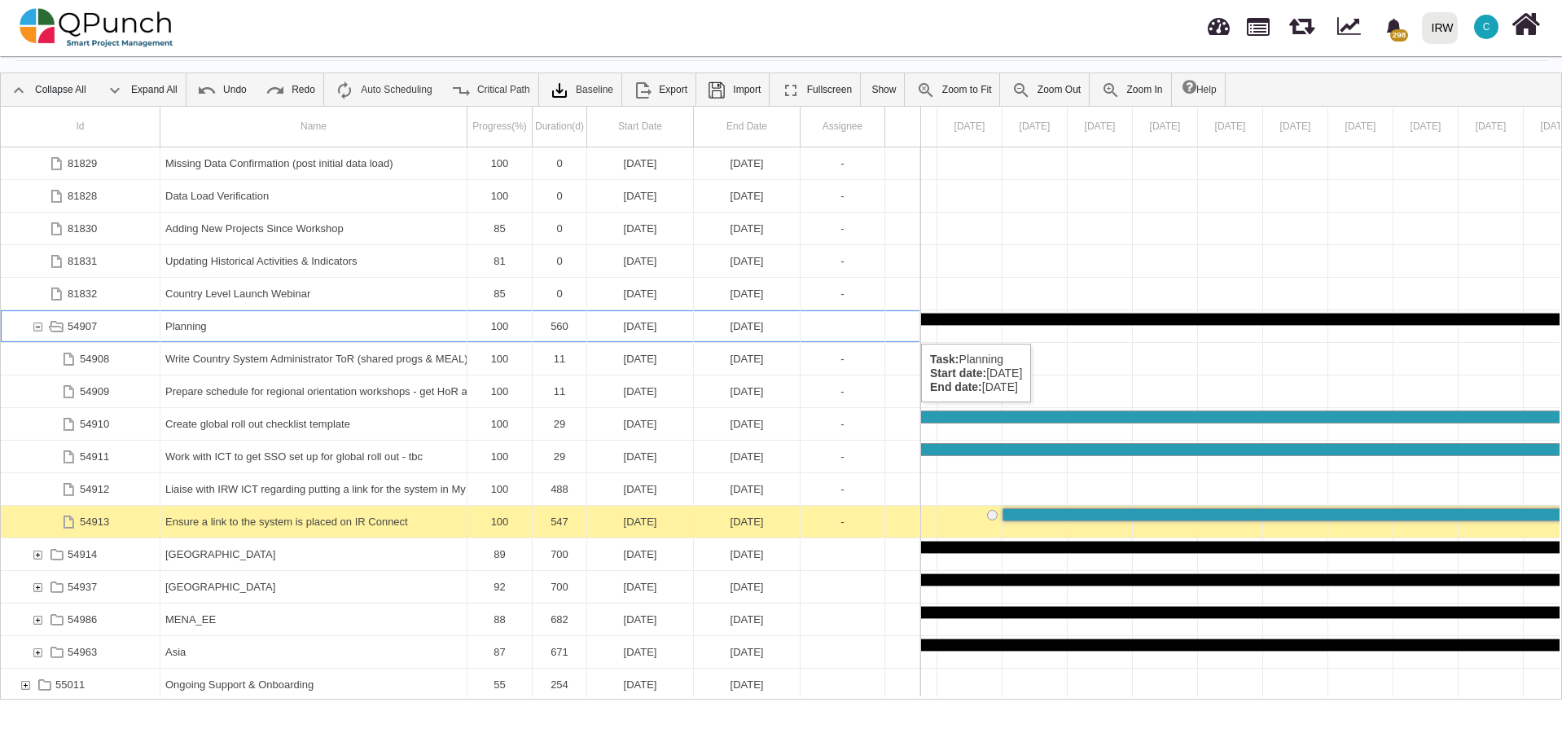
click at [36, 327] on div "54907" at bounding box center [37, 326] width 15 height 32
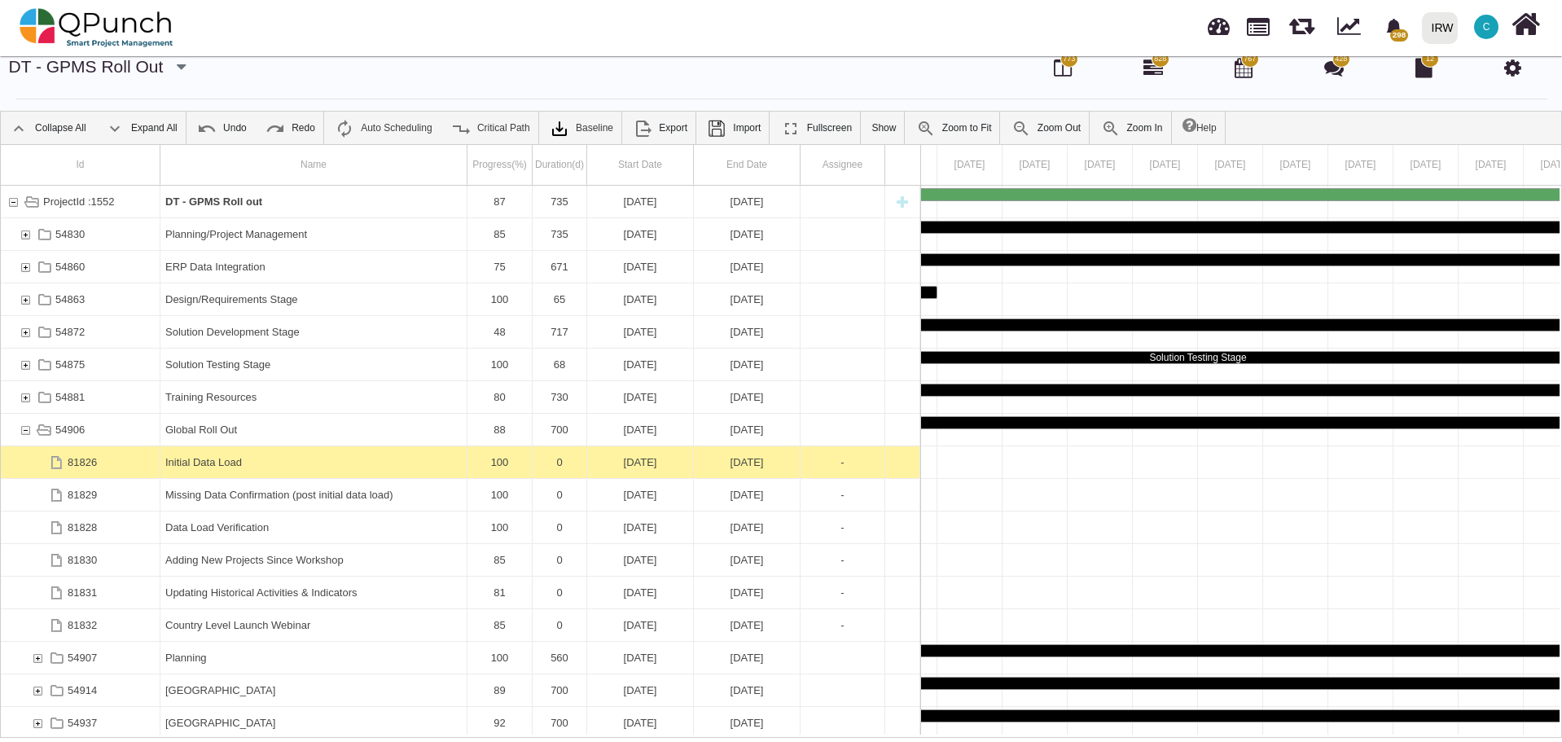
scroll to position [0, 0]
